Goal: Task Accomplishment & Management: Manage account settings

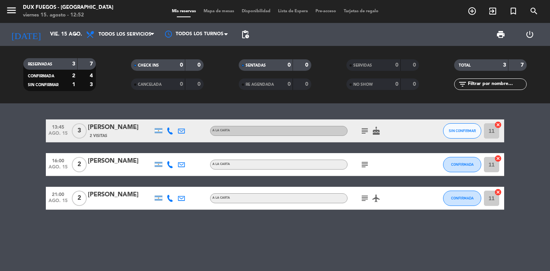
click at [367, 200] on icon "subject" at bounding box center [364, 197] width 9 height 9
click at [375, 196] on icon "airplanemode_active" at bounding box center [376, 197] width 9 height 9
click at [366, 196] on icon "subject" at bounding box center [364, 197] width 9 height 9
click at [377, 196] on icon "airplanemode_active" at bounding box center [376, 197] width 9 height 9
click at [361, 162] on icon "subject" at bounding box center [364, 164] width 9 height 9
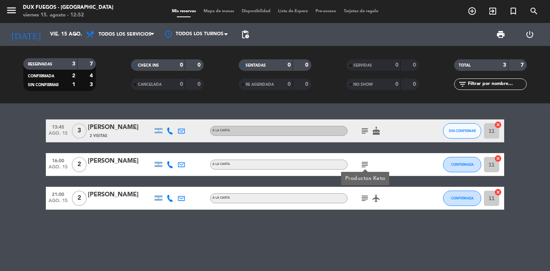
click at [367, 130] on icon "subject" at bounding box center [364, 130] width 9 height 9
click at [382, 130] on div "subject Que sea adentro cake" at bounding box center [382, 130] width 69 height 23
click at [378, 130] on icon "cake" at bounding box center [376, 130] width 9 height 9
click at [365, 130] on icon "subject" at bounding box center [364, 130] width 9 height 9
click at [371, 130] on span "cake" at bounding box center [376, 130] width 11 height 9
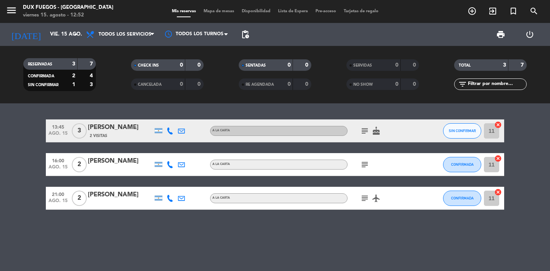
click at [378, 131] on icon "cake" at bounding box center [376, 130] width 9 height 9
click at [365, 131] on icon "subject" at bounding box center [364, 130] width 9 height 9
click at [376, 133] on icon "cake" at bounding box center [376, 130] width 9 height 9
click at [365, 130] on icon "subject" at bounding box center [364, 130] width 9 height 9
click at [374, 132] on icon "cake" at bounding box center [376, 130] width 9 height 9
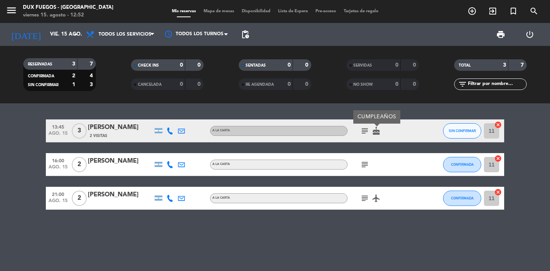
click at [366, 130] on icon "subject" at bounding box center [364, 130] width 9 height 9
click at [376, 132] on icon "cake" at bounding box center [376, 130] width 9 height 9
click at [364, 128] on icon "subject" at bounding box center [364, 130] width 9 height 9
click at [376, 130] on icon "cake" at bounding box center [376, 130] width 9 height 9
click at [364, 126] on icon "subject" at bounding box center [364, 130] width 9 height 9
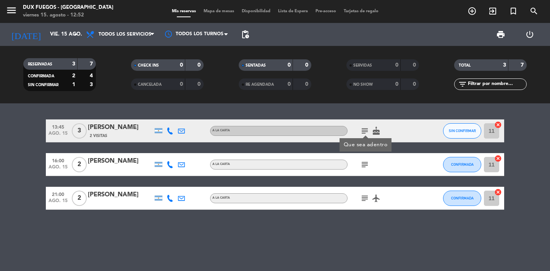
click at [381, 133] on icon "cake" at bounding box center [376, 130] width 9 height 9
click at [362, 130] on icon "subject" at bounding box center [364, 130] width 9 height 9
click at [372, 131] on icon "cake" at bounding box center [376, 130] width 9 height 9
click at [365, 130] on icon "subject" at bounding box center [364, 130] width 9 height 9
click at [373, 130] on icon "cake" at bounding box center [376, 130] width 9 height 9
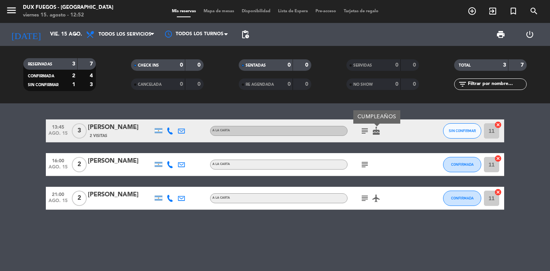
click at [365, 130] on icon "subject" at bounding box center [364, 130] width 9 height 9
click at [375, 131] on icon "cake" at bounding box center [376, 130] width 9 height 9
click at [362, 129] on icon "subject" at bounding box center [364, 130] width 9 height 9
click at [375, 131] on icon "cake" at bounding box center [376, 130] width 9 height 9
click at [365, 130] on icon "subject" at bounding box center [364, 130] width 9 height 9
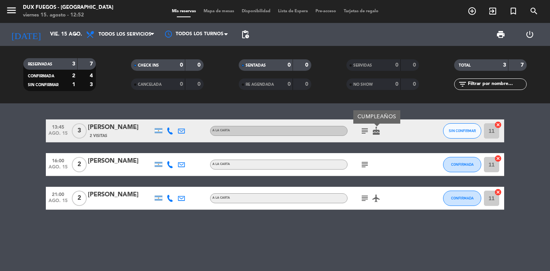
click at [378, 131] on icon "cake" at bounding box center [376, 130] width 9 height 9
click at [363, 129] on icon "subject" at bounding box center [364, 130] width 9 height 9
click at [380, 131] on icon "cake" at bounding box center [376, 130] width 9 height 9
click at [368, 129] on icon "subject" at bounding box center [364, 130] width 9 height 9
drag, startPoint x: 386, startPoint y: 131, endPoint x: 378, endPoint y: 128, distance: 8.9
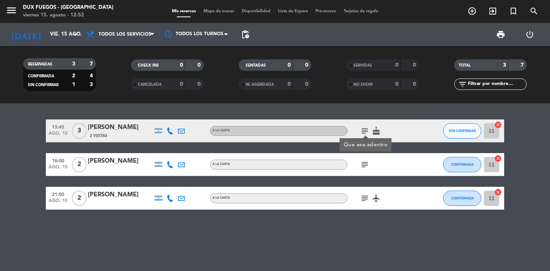
click at [386, 131] on div "subject Que sea adentro cake" at bounding box center [382, 130] width 69 height 23
click at [364, 125] on div "subject cake" at bounding box center [382, 130] width 69 height 23
click at [378, 127] on icon "cake" at bounding box center [376, 130] width 9 height 9
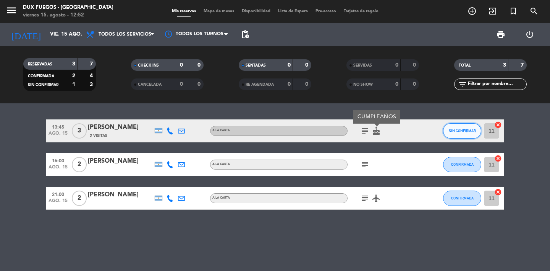
click at [463, 132] on span "SIN CONFIRMAR" at bounding box center [462, 130] width 27 height 4
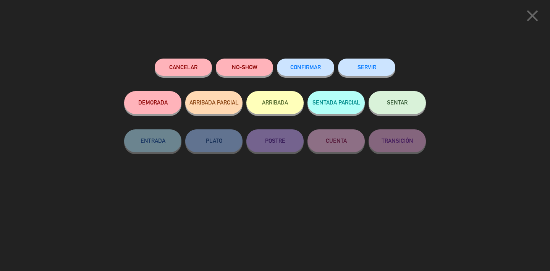
click at [535, 16] on icon "close" at bounding box center [532, 15] width 19 height 19
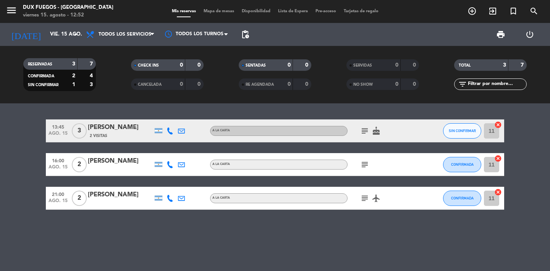
click at [171, 130] on icon at bounding box center [170, 130] width 7 height 7
click at [174, 118] on span "content_paste" at bounding box center [177, 118] width 6 height 6
click at [463, 136] on button "SIN CONFIRMAR" at bounding box center [462, 130] width 38 height 15
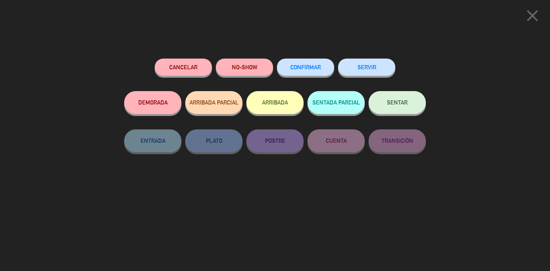
click at [321, 65] on span "CONFIRMAR" at bounding box center [305, 67] width 31 height 6
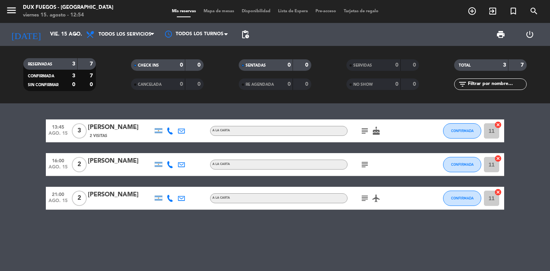
click at [364, 164] on icon "subject" at bounding box center [364, 164] width 9 height 9
